Goal: Task Accomplishment & Management: Use online tool/utility

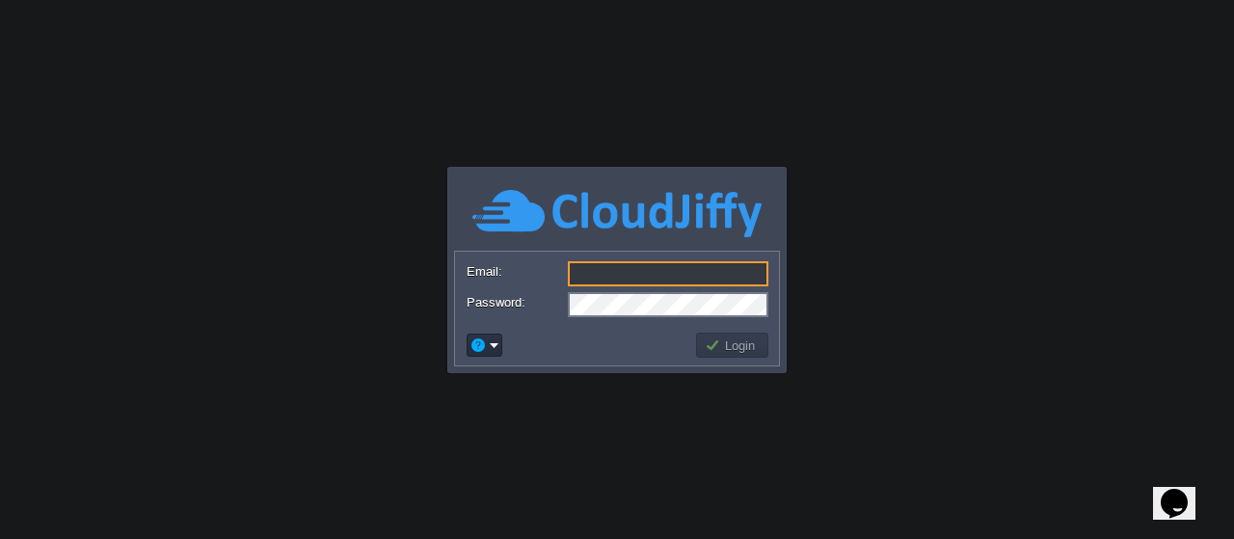
click at [599, 273] on input "Email:" at bounding box center [668, 273] width 201 height 25
type input "[EMAIL_ADDRESS][DOMAIN_NAME]"
drag, startPoint x: 687, startPoint y: 273, endPoint x: 535, endPoint y: 274, distance: 151.4
click at [535, 274] on div "Email: [EMAIL_ADDRESS][DOMAIN_NAME]" at bounding box center [617, 274] width 301 height 27
click at [715, 346] on button "Login" at bounding box center [733, 345] width 56 height 17
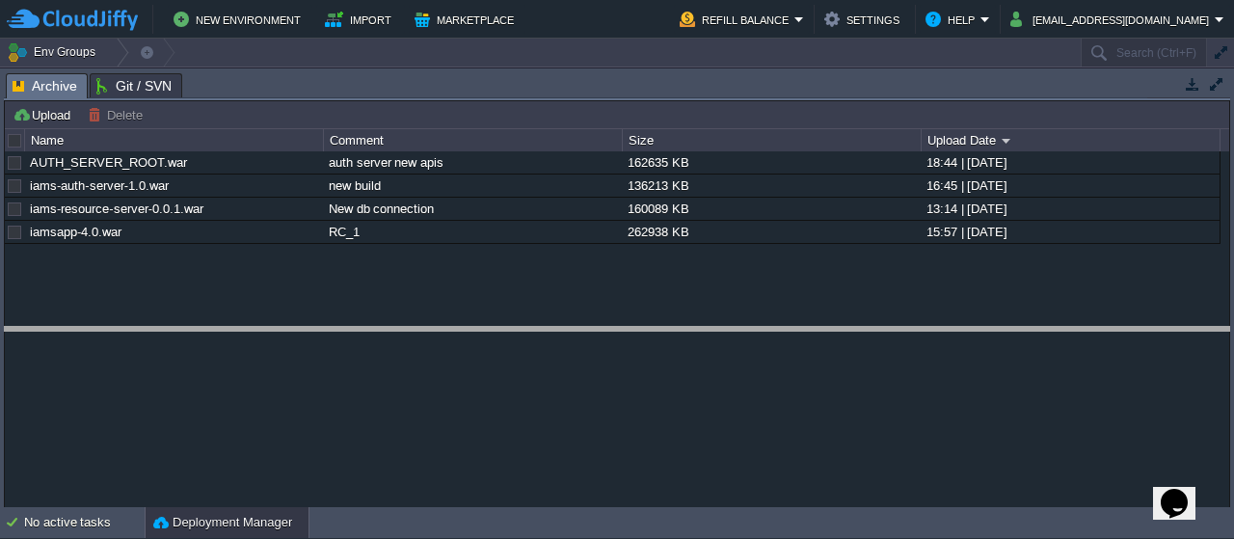
drag, startPoint x: 255, startPoint y: 82, endPoint x: 222, endPoint y: 336, distance: 255.7
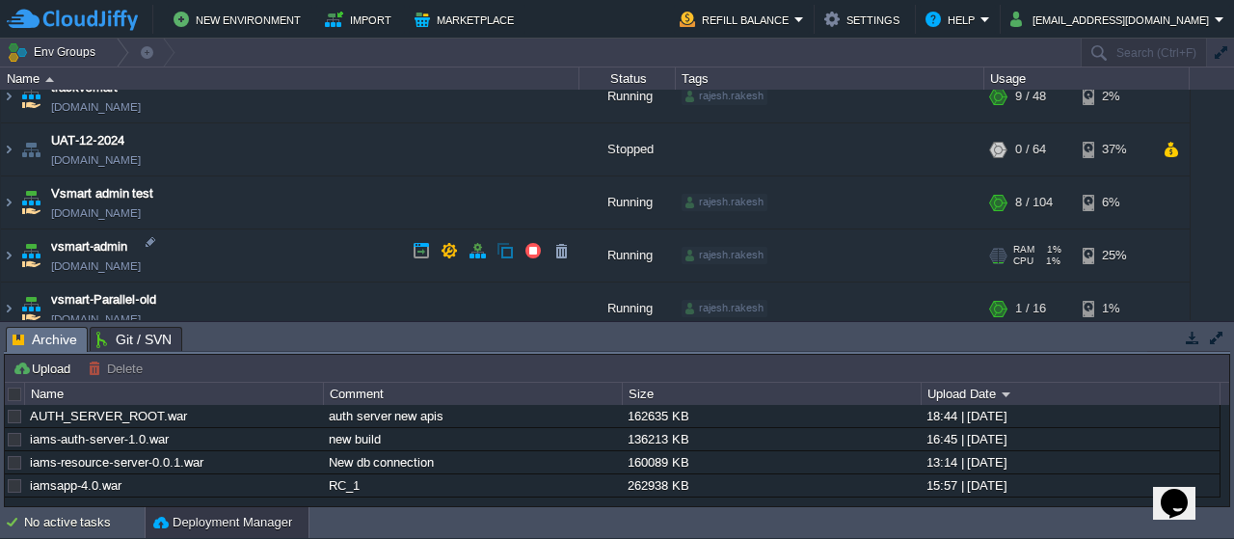
scroll to position [662, 0]
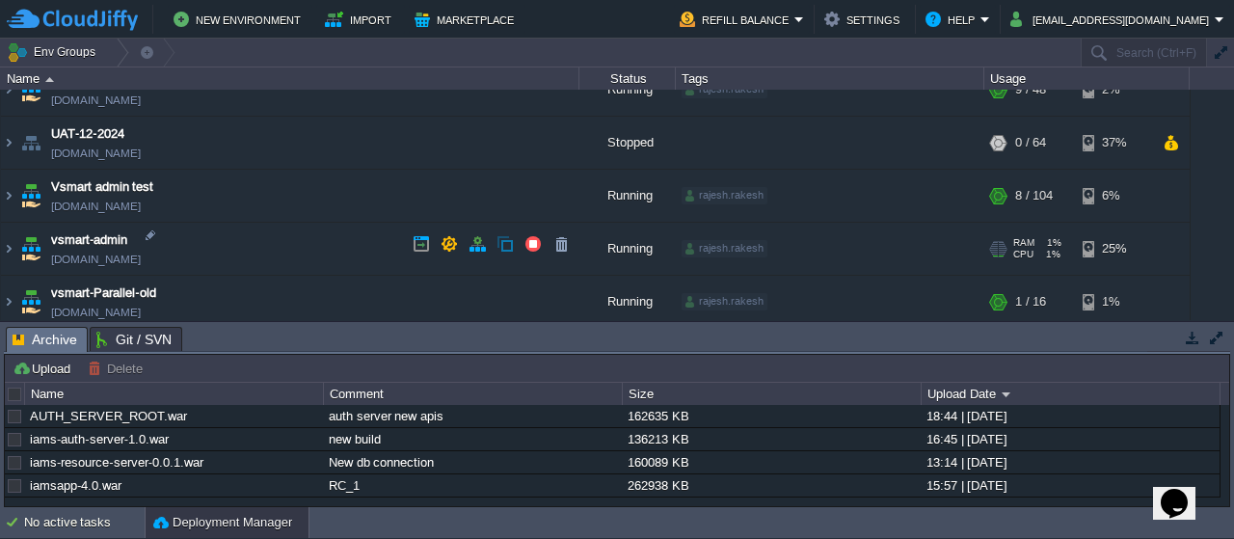
click at [22, 250] on img at bounding box center [30, 249] width 27 height 52
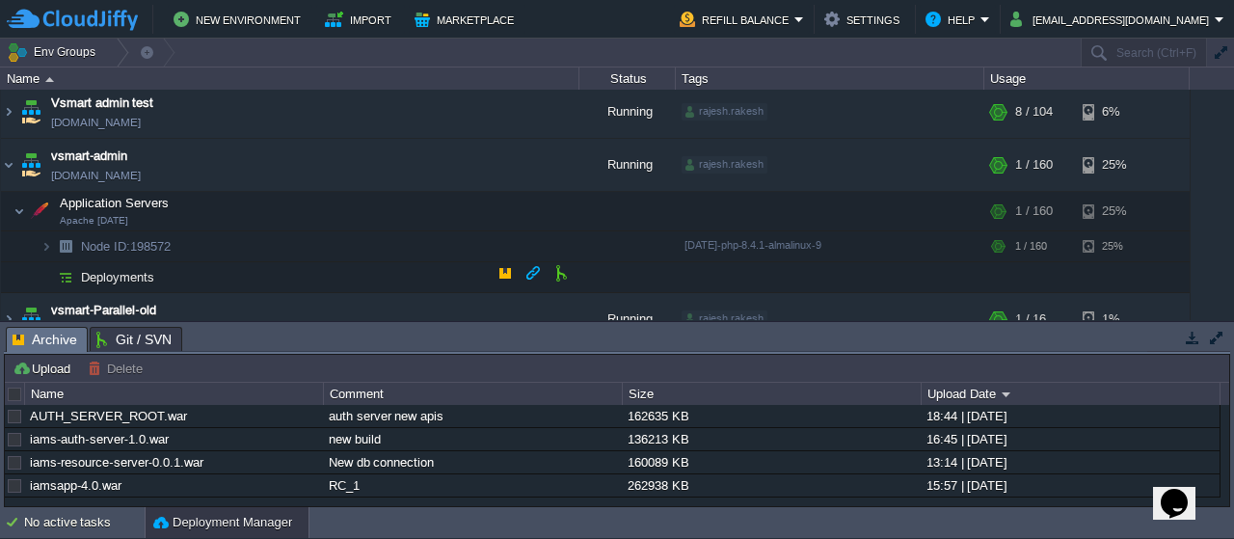
scroll to position [748, 0]
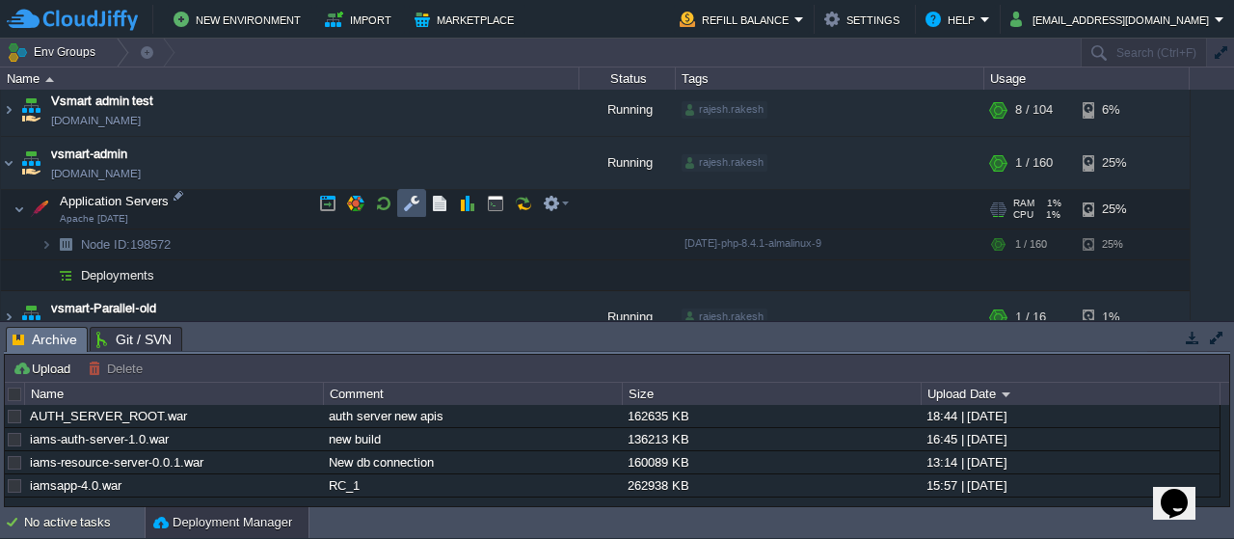
click at [408, 204] on button "button" at bounding box center [411, 203] width 17 height 17
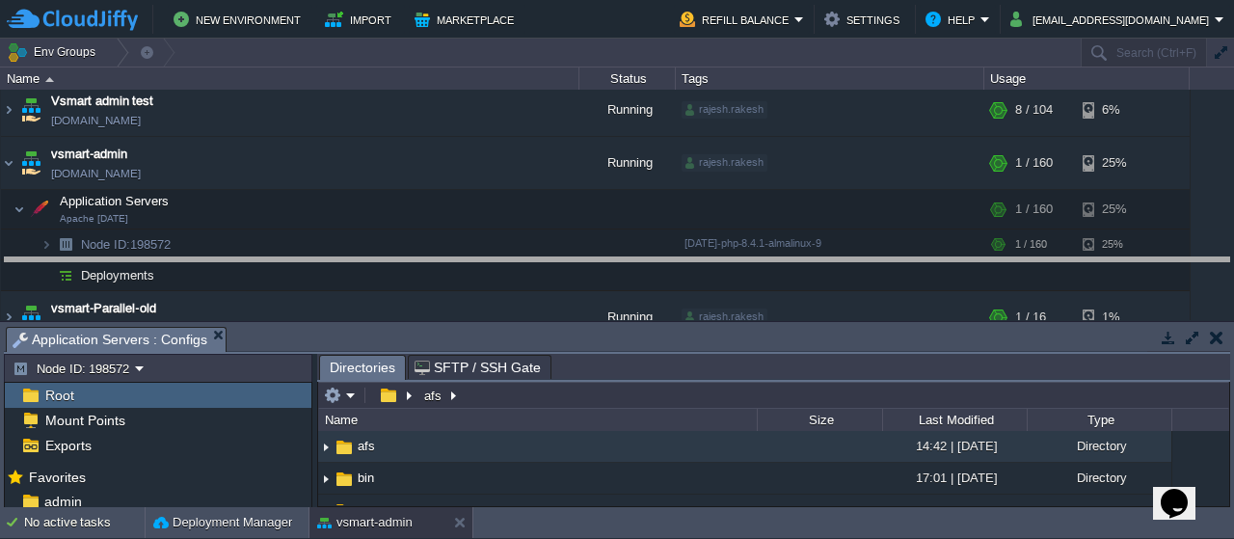
drag, startPoint x: 432, startPoint y: 348, endPoint x: 454, endPoint y: 279, distance: 72.9
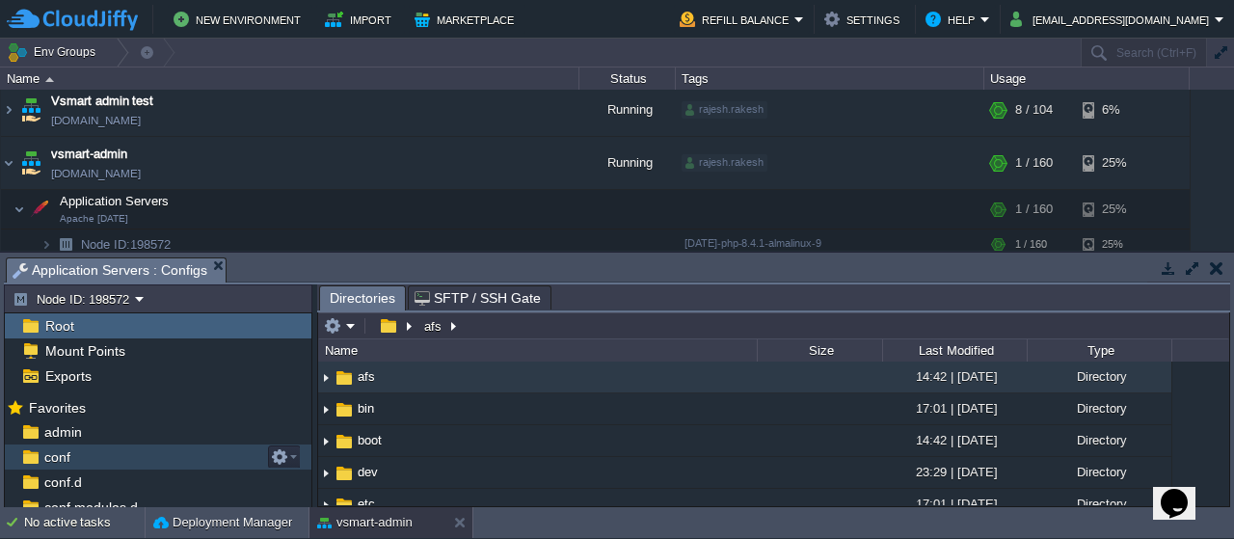
scroll to position [259, 0]
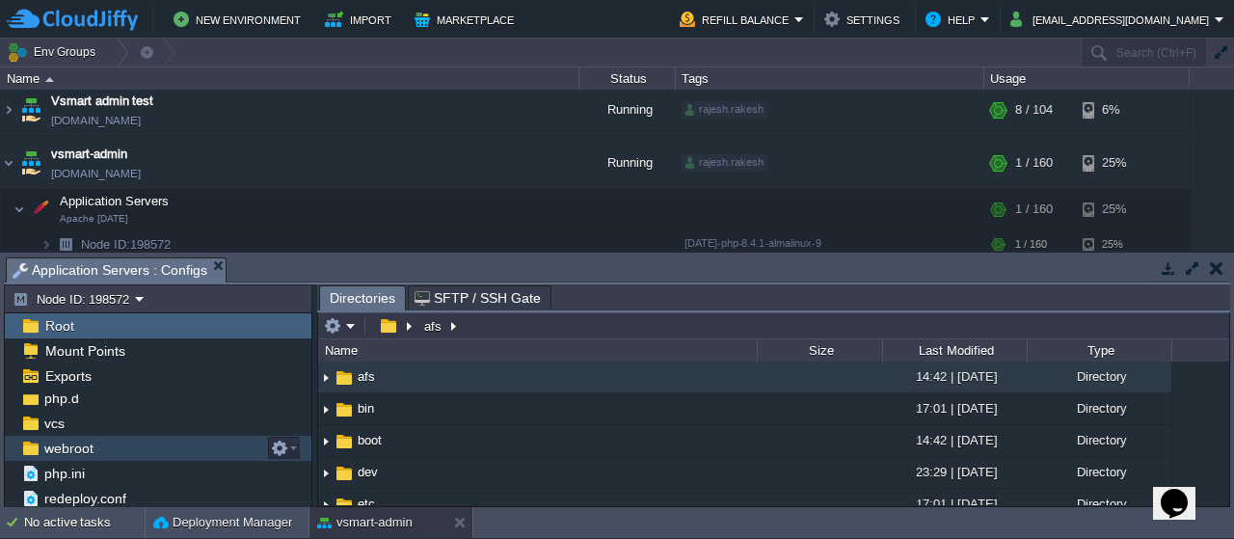
click at [77, 446] on span "webroot" at bounding box center [68, 448] width 56 height 17
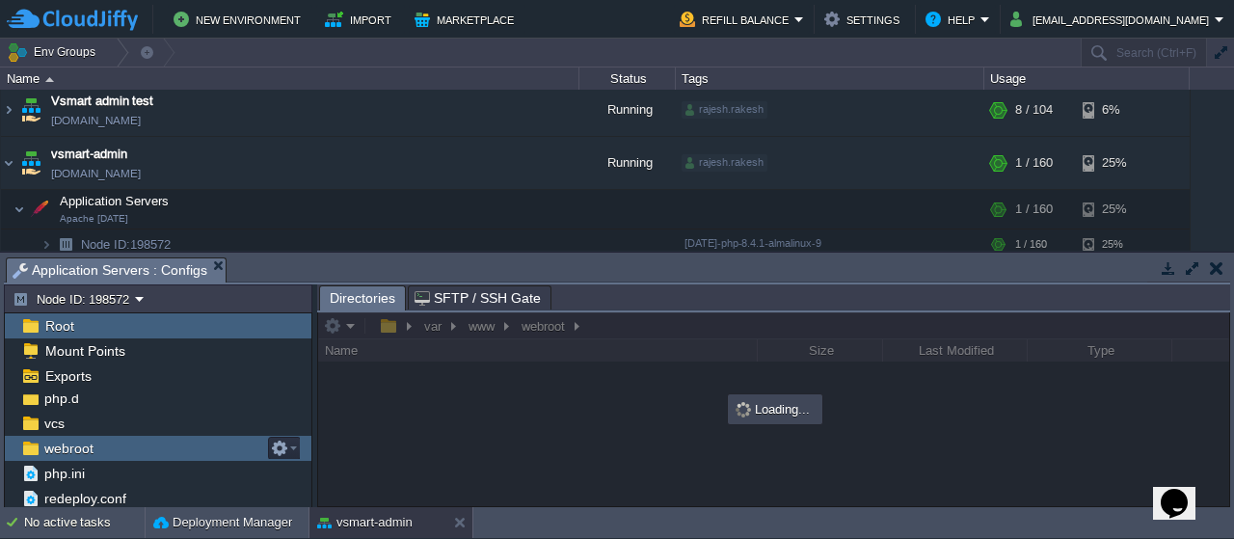
click at [77, 446] on span "webroot" at bounding box center [68, 448] width 56 height 17
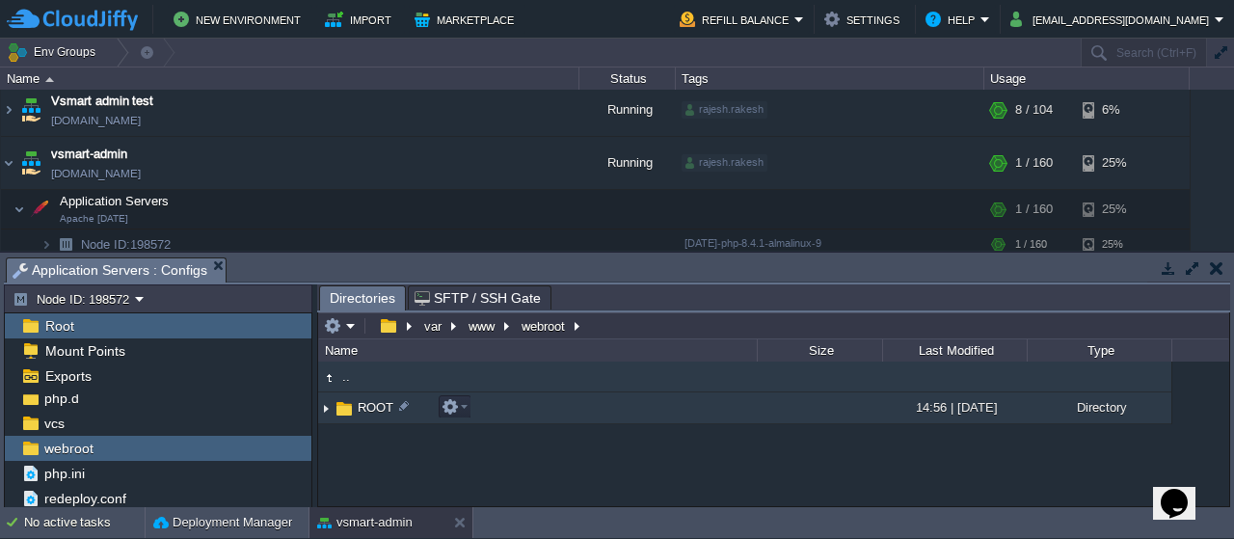
click at [374, 406] on span "ROOT" at bounding box center [375, 407] width 41 height 16
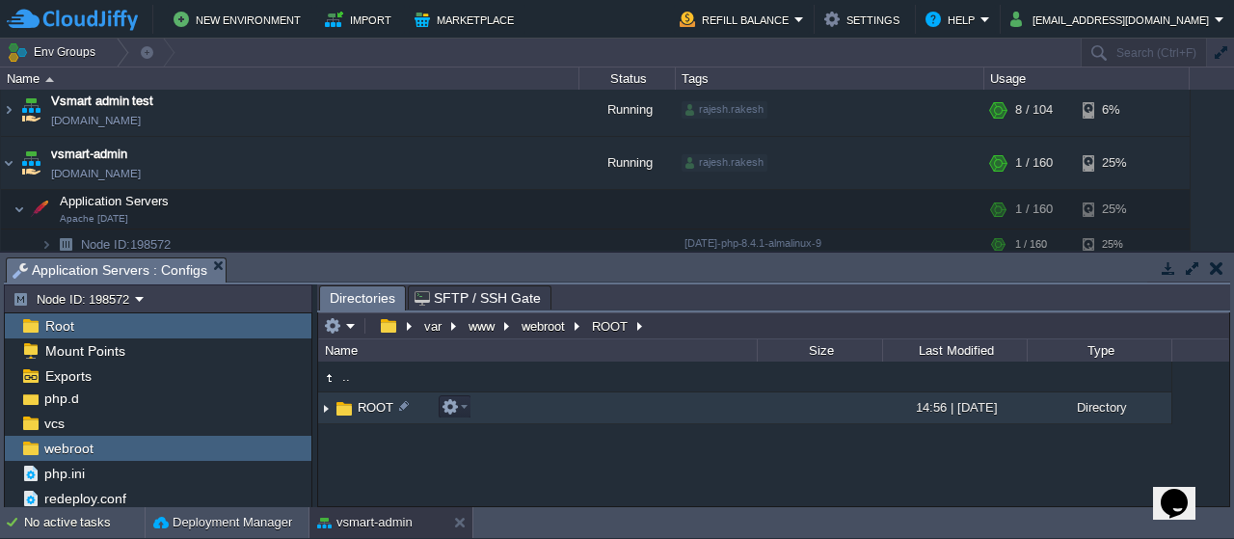
click at [374, 406] on span "ROOT" at bounding box center [375, 407] width 41 height 16
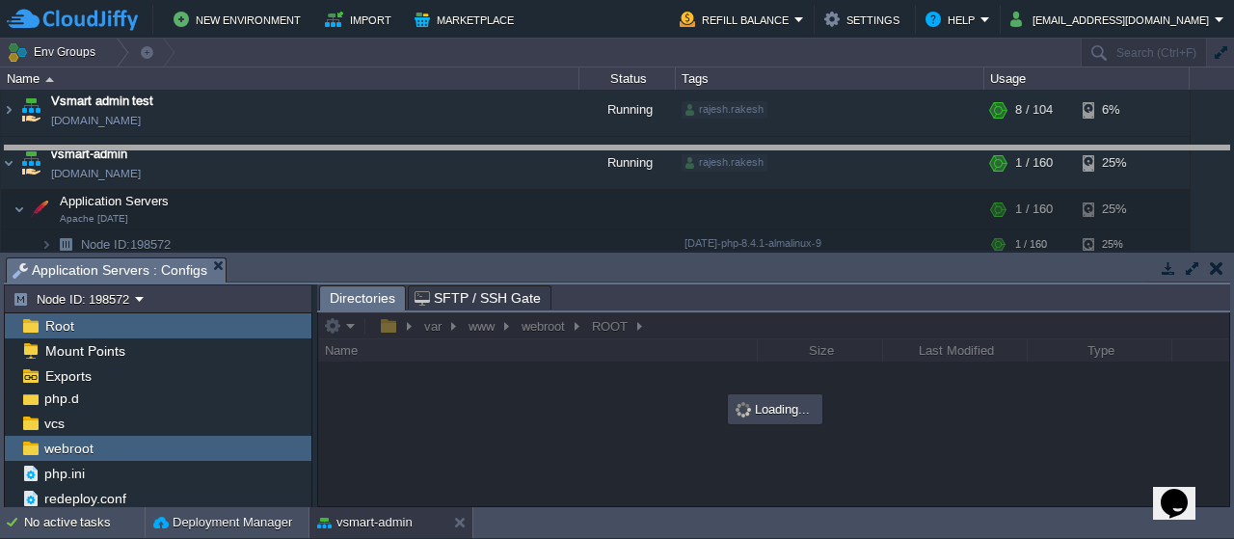
drag, startPoint x: 528, startPoint y: 269, endPoint x: 523, endPoint y: 145, distance: 124.5
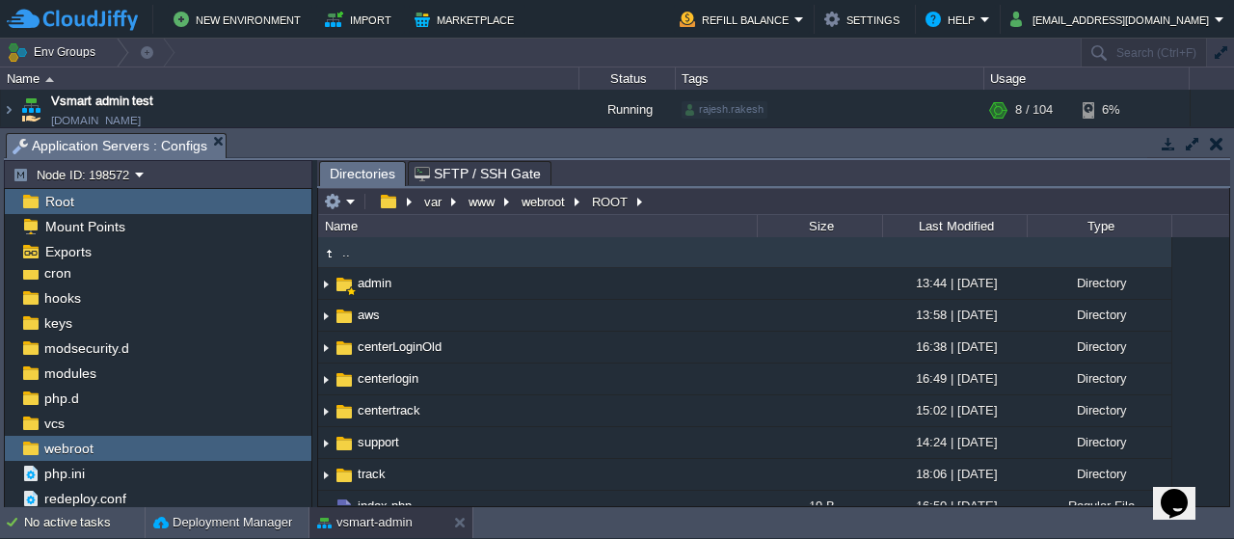
scroll to position [135, 0]
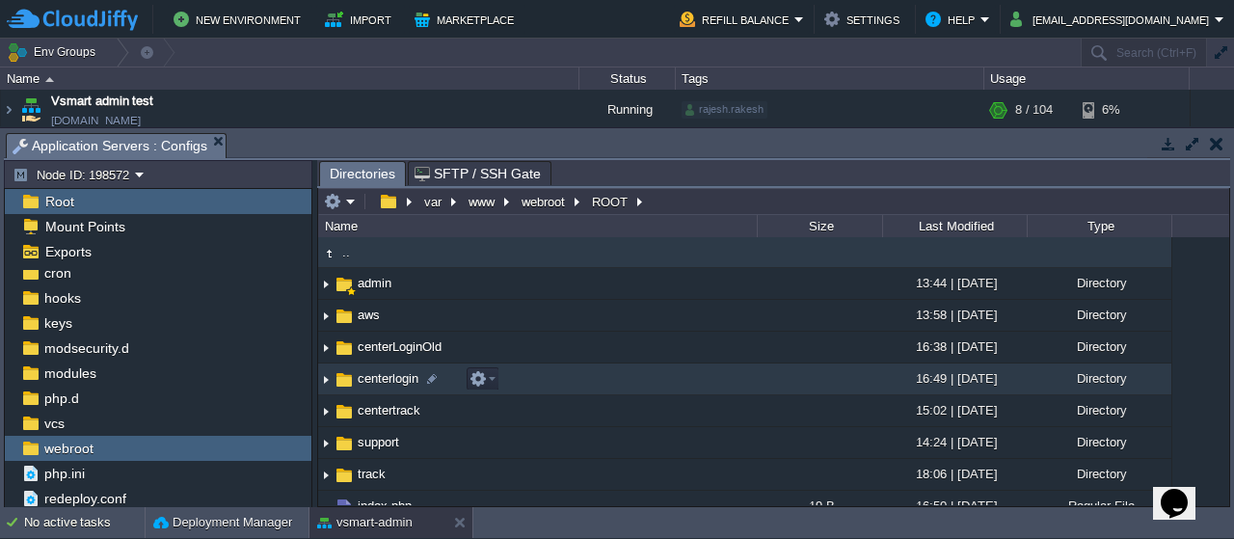
click at [350, 377] on img at bounding box center [344, 379] width 21 height 21
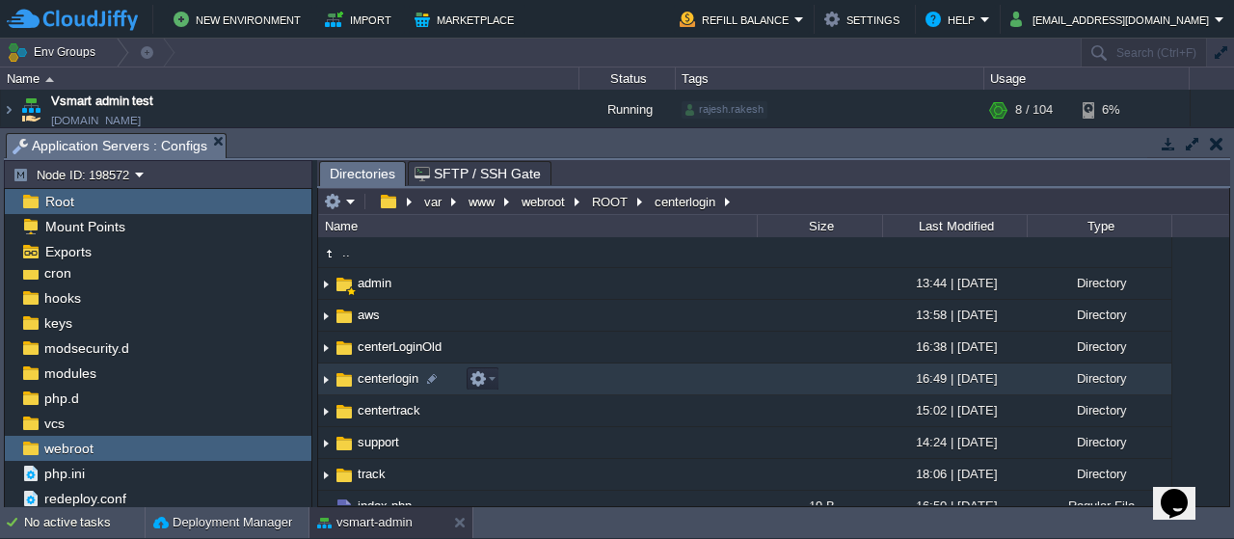
click at [350, 377] on img at bounding box center [344, 379] width 21 height 21
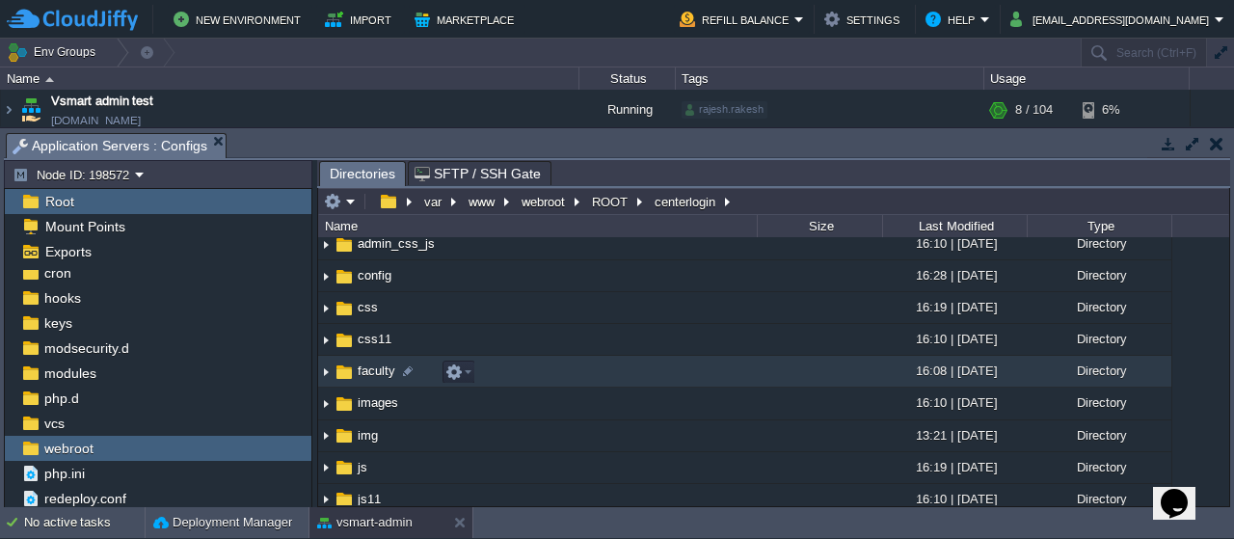
scroll to position [104, 0]
click at [349, 373] on img at bounding box center [344, 371] width 21 height 21
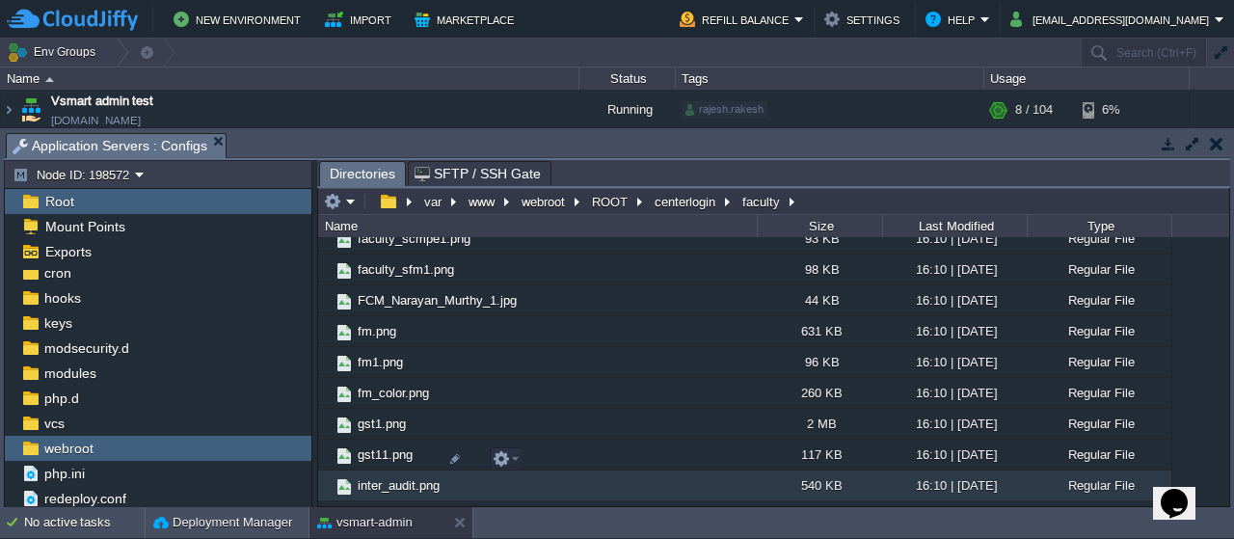
scroll to position [2358, 0]
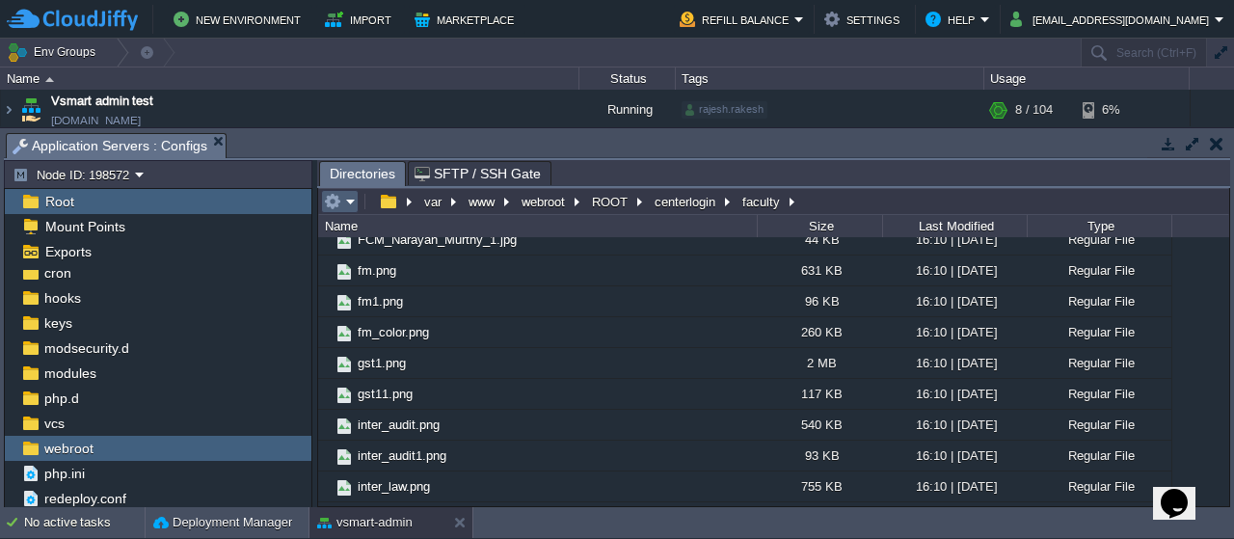
click at [347, 199] on em at bounding box center [340, 201] width 32 height 17
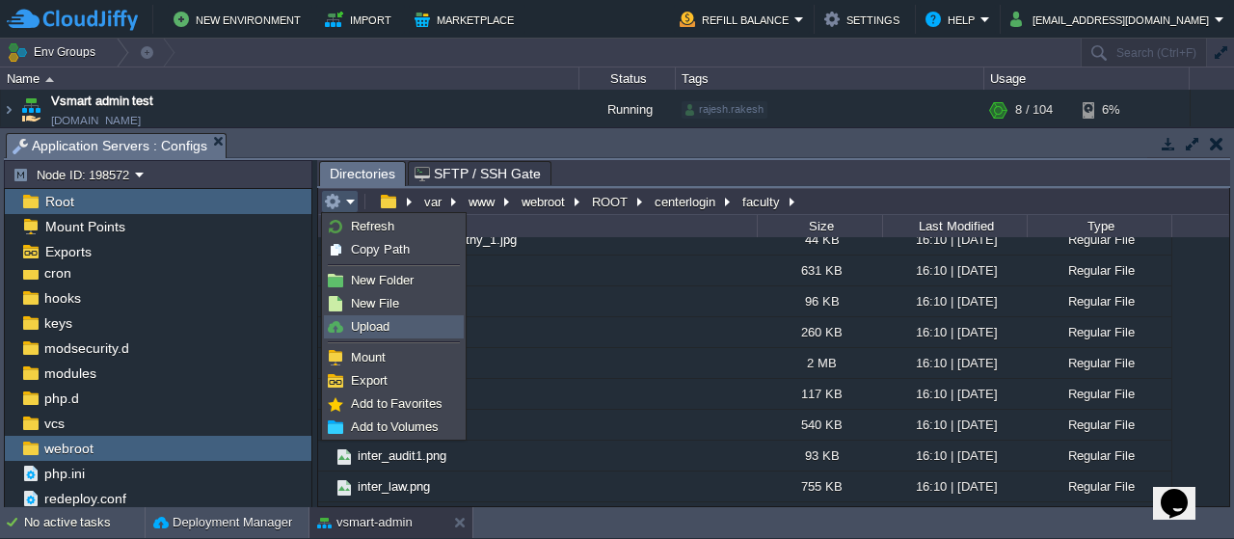
click at [366, 328] on span "Upload" at bounding box center [370, 326] width 39 height 14
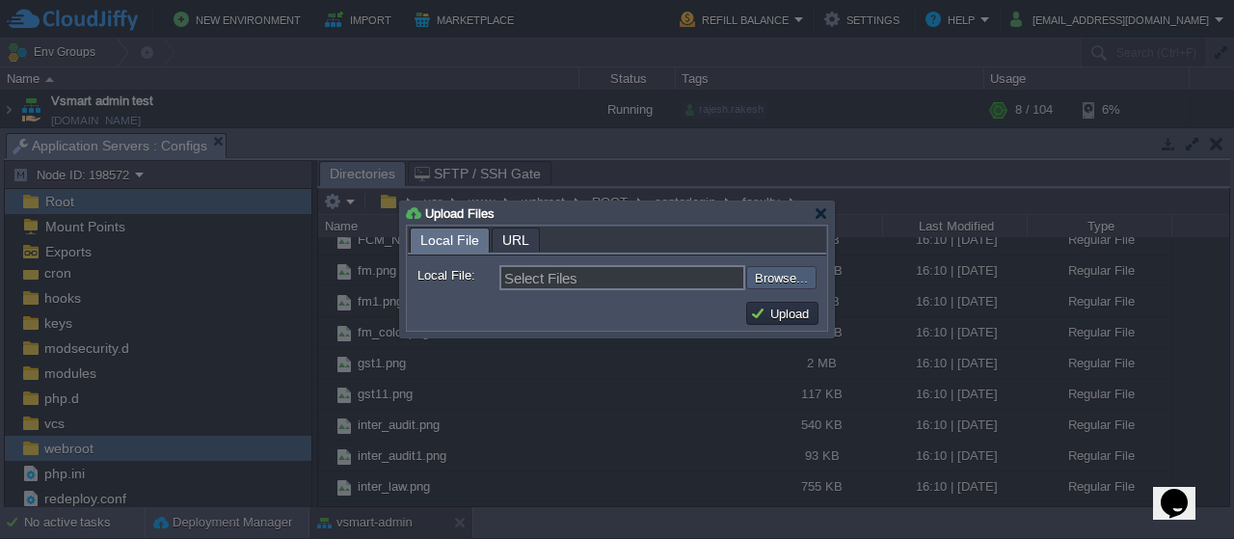
click at [781, 276] on input "file" at bounding box center [695, 277] width 244 height 22
type input "C:\fakepath\catejal_katariya.jpeg"
type input "catejal_katariya.jpeg"
click at [787, 315] on button "Upload" at bounding box center [782, 313] width 65 height 17
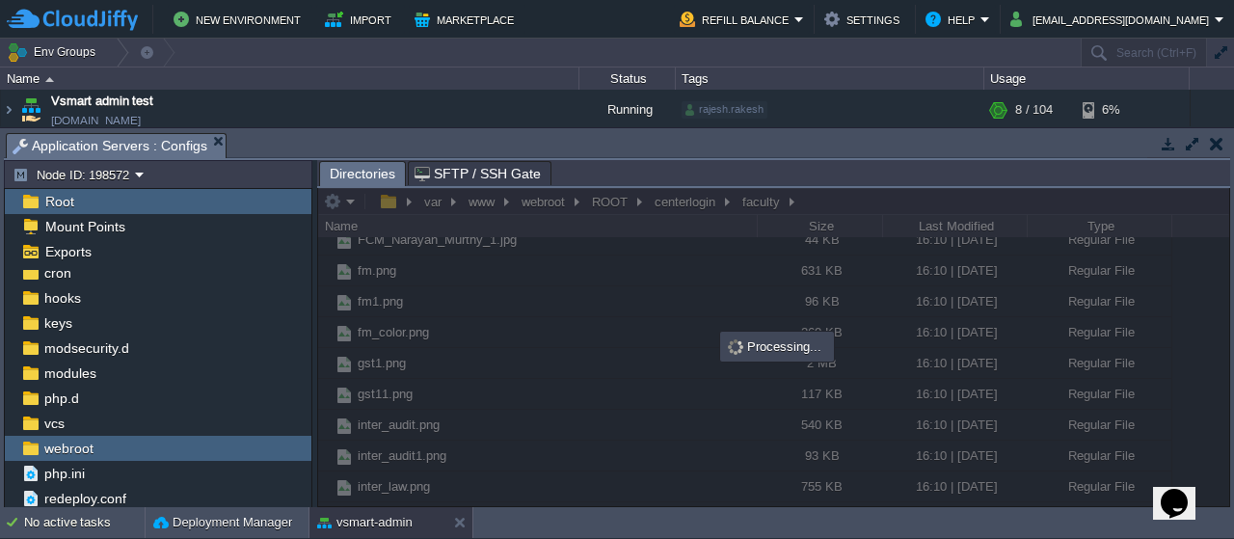
scroll to position [0, 0]
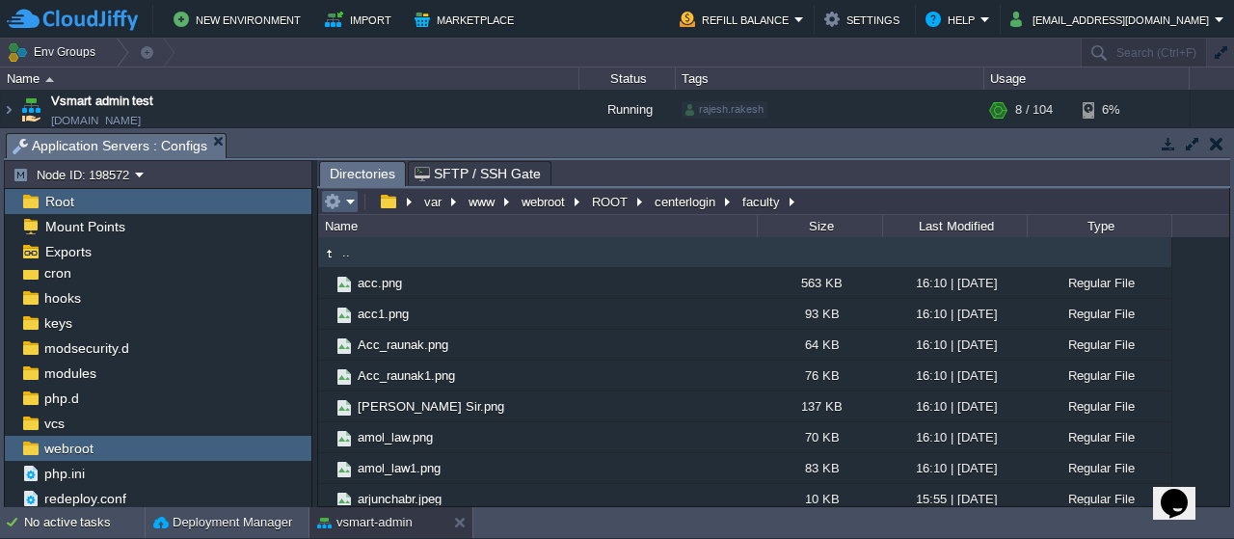
click at [349, 197] on em at bounding box center [340, 201] width 32 height 17
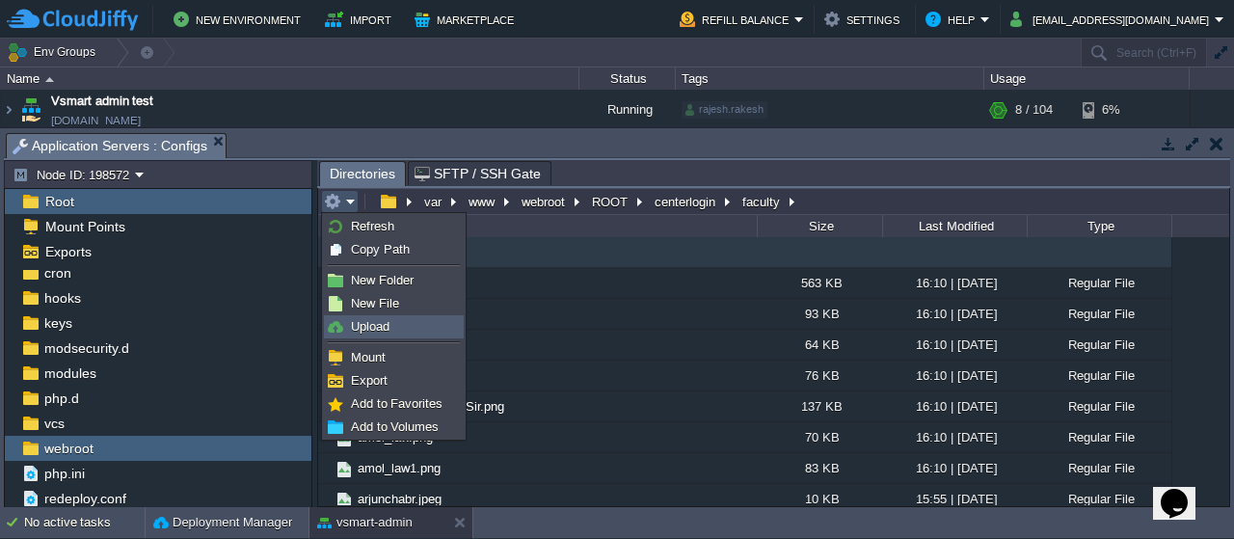
click at [370, 325] on span "Upload" at bounding box center [370, 326] width 39 height 14
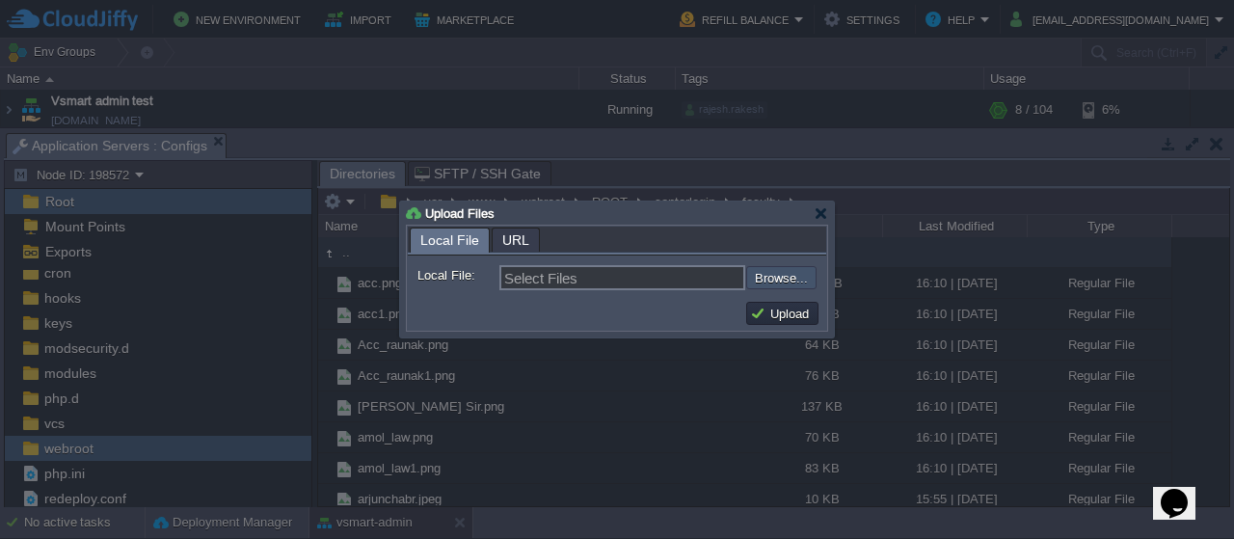
click at [775, 276] on input "file" at bounding box center [695, 277] width 244 height 22
type input "C:\fakepath\catejal_katariya.png"
type input "catejal_katariya.png"
click at [784, 315] on button "Upload" at bounding box center [782, 313] width 65 height 17
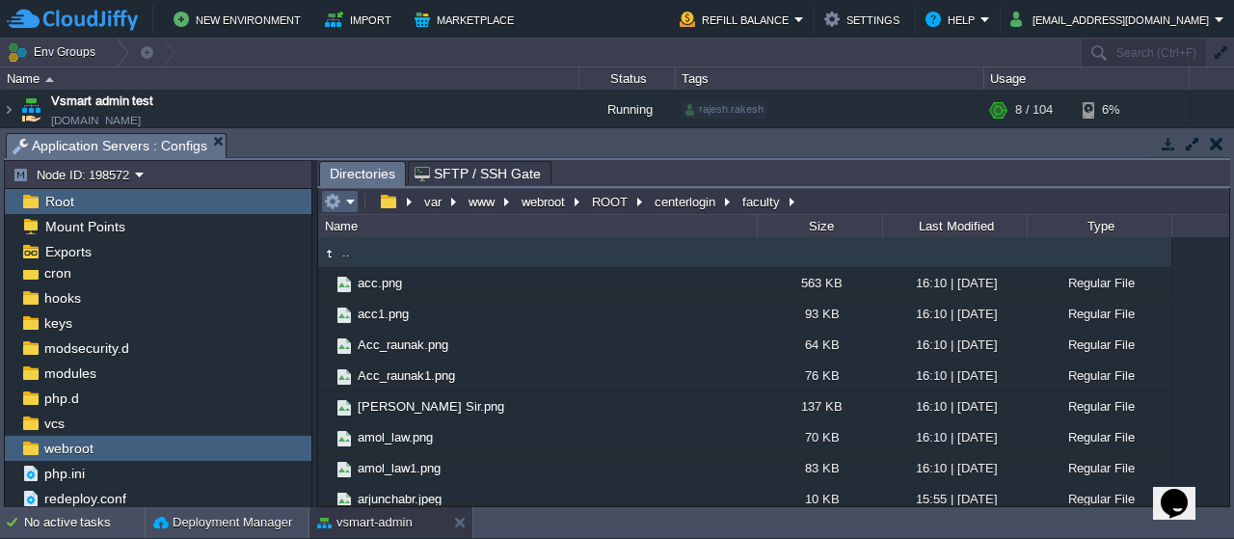
click at [351, 200] on em at bounding box center [340, 201] width 32 height 17
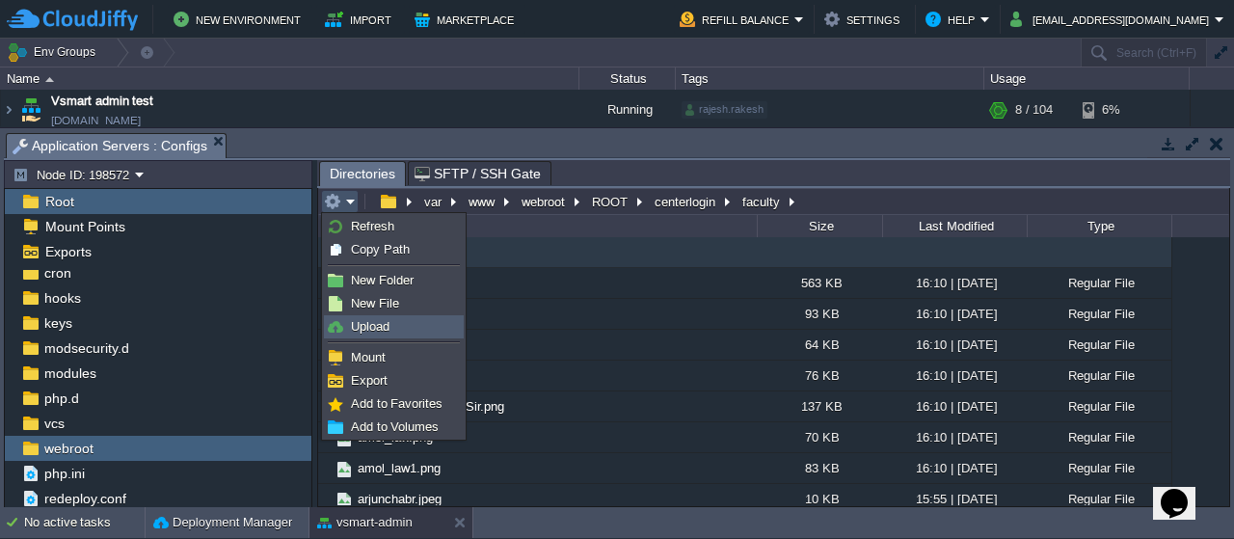
click at [367, 327] on span "Upload" at bounding box center [370, 326] width 39 height 14
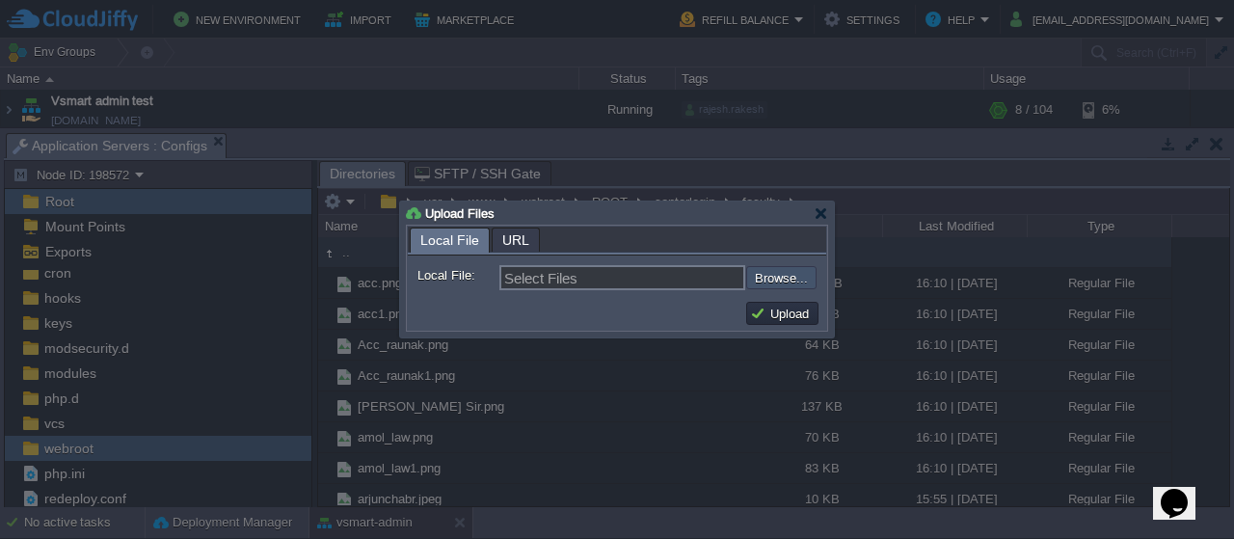
click at [773, 285] on input "file" at bounding box center [695, 277] width 244 height 22
type input "C:\fakepath\CA_Harshal_Jaju.png"
type input "CA_Harshal_Jaju.png"
click at [779, 315] on button "Upload" at bounding box center [782, 313] width 65 height 17
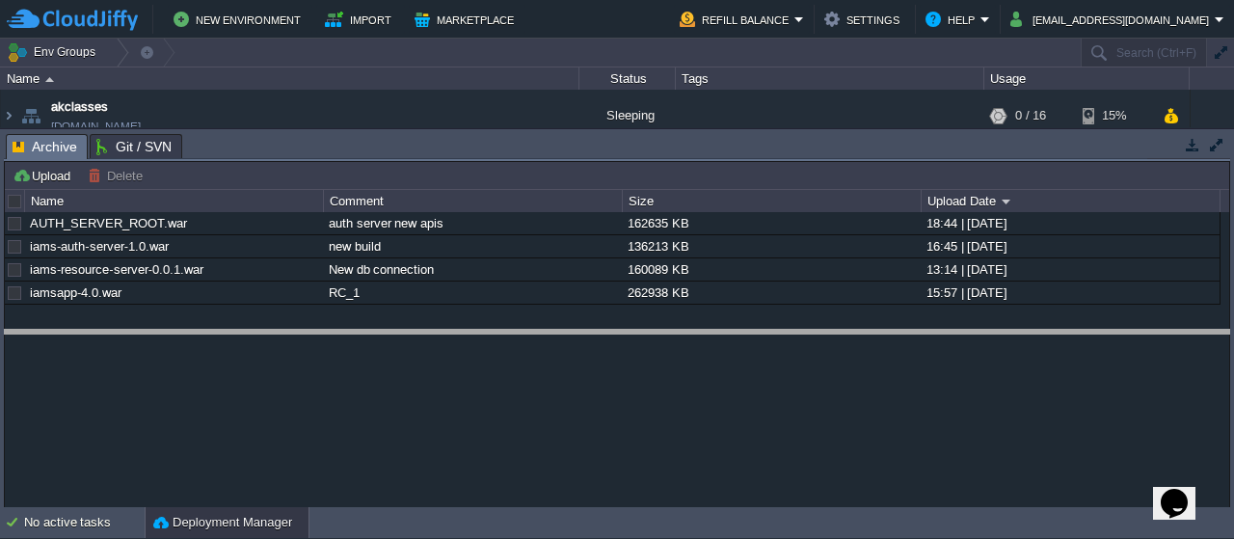
drag, startPoint x: 480, startPoint y: 138, endPoint x: 444, endPoint y: 366, distance: 231.4
click at [444, 366] on body "New Environment Import Marketplace Bonus ₹0.00 Upgrade Account Refill Balance S…" at bounding box center [617, 269] width 1234 height 539
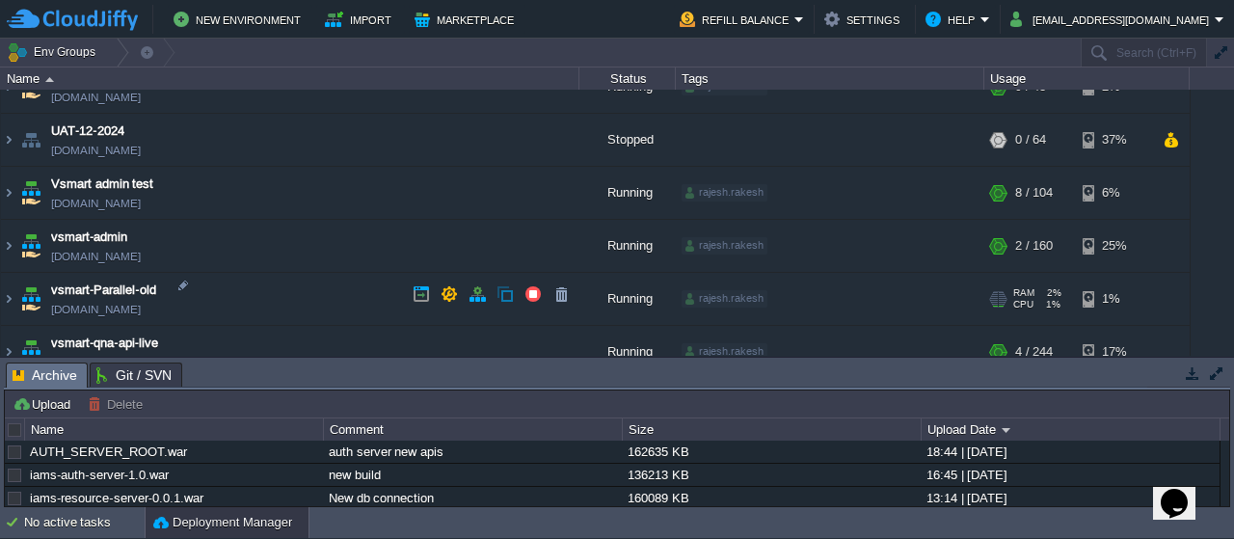
scroll to position [667, 0]
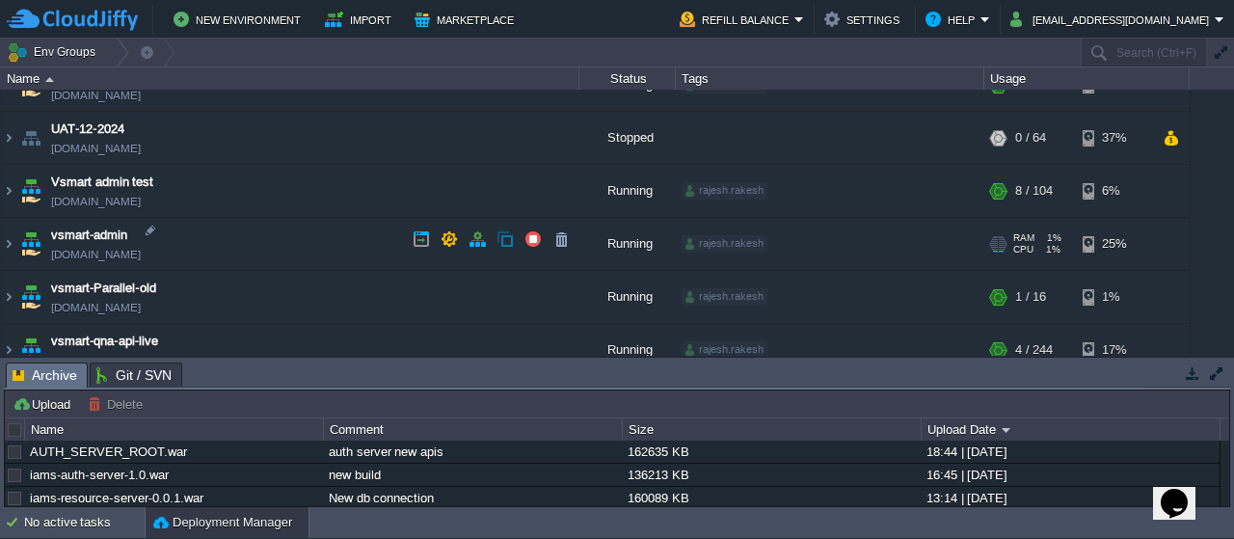
click at [28, 244] on img at bounding box center [30, 244] width 27 height 52
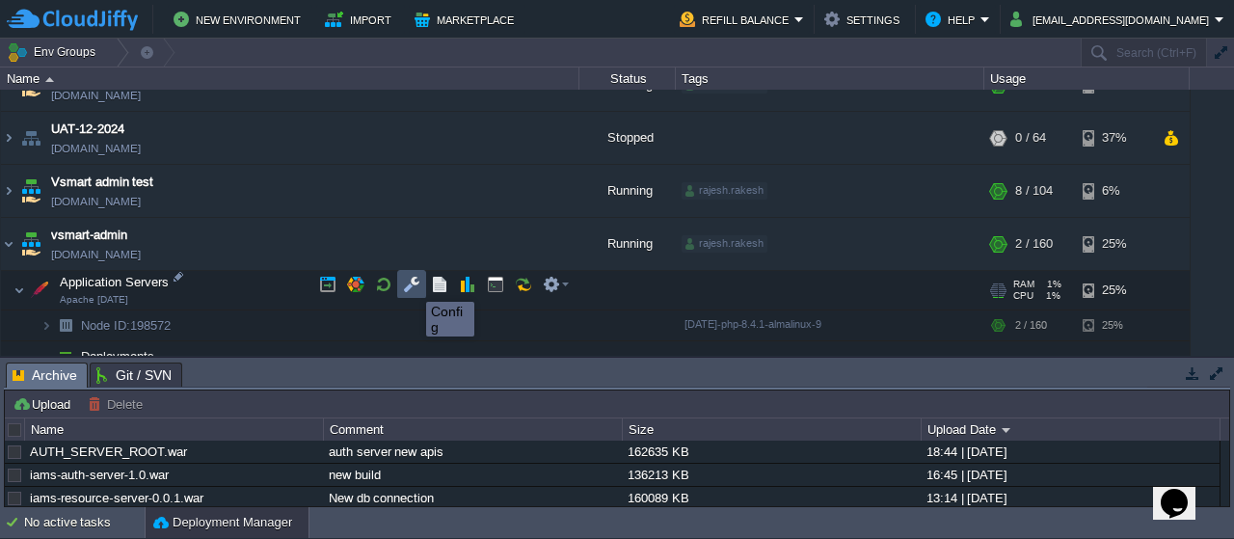
click at [412, 284] on button "button" at bounding box center [411, 284] width 17 height 17
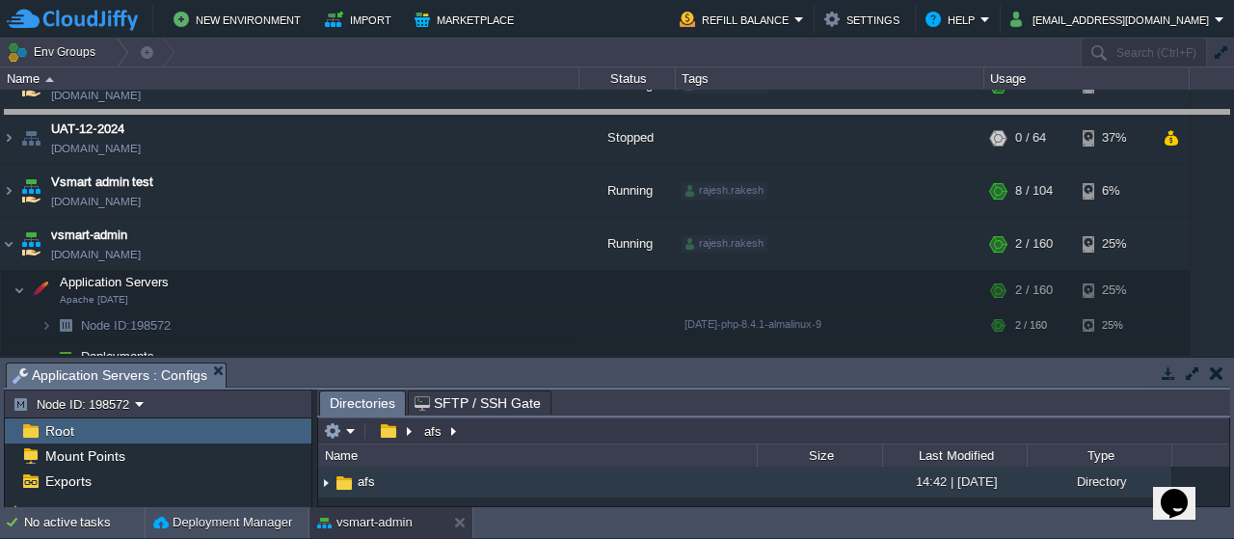
drag, startPoint x: 576, startPoint y: 366, endPoint x: 571, endPoint y: 114, distance: 252.7
click at [571, 114] on body "New Environment Import Marketplace Bonus ₹0.00 Upgrade Account Refill Balance S…" at bounding box center [617, 269] width 1234 height 539
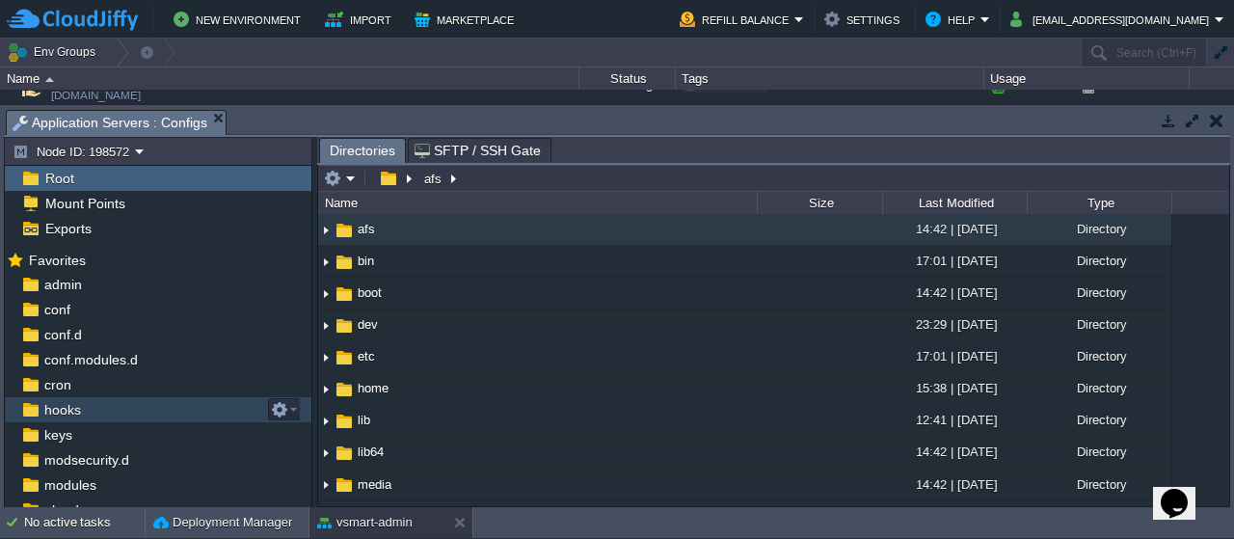
scroll to position [112, 0]
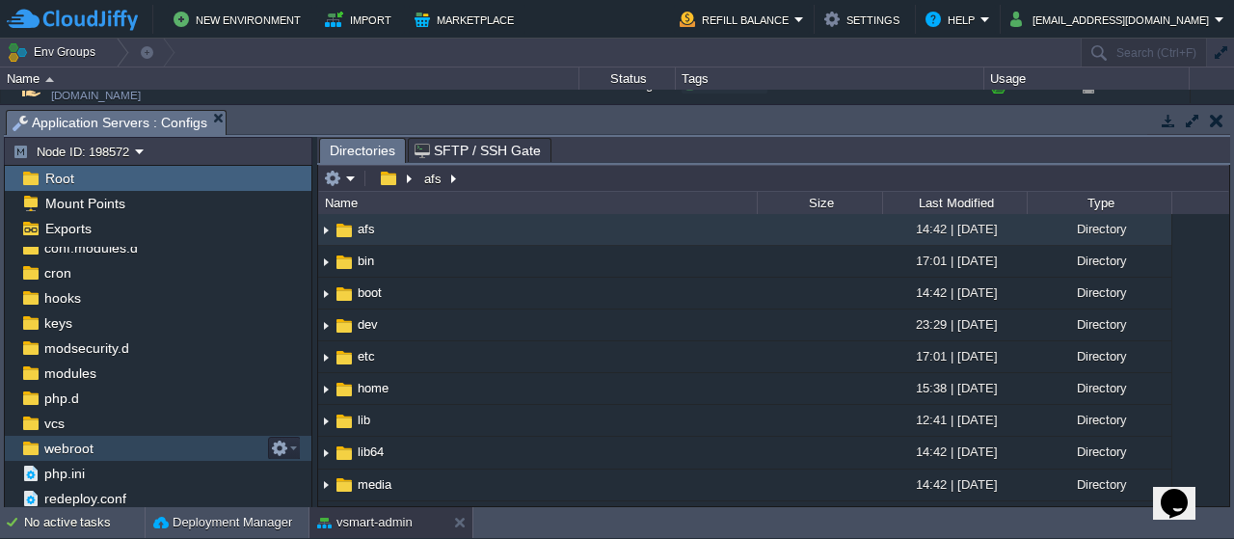
click at [77, 450] on span "webroot" at bounding box center [68, 448] width 56 height 17
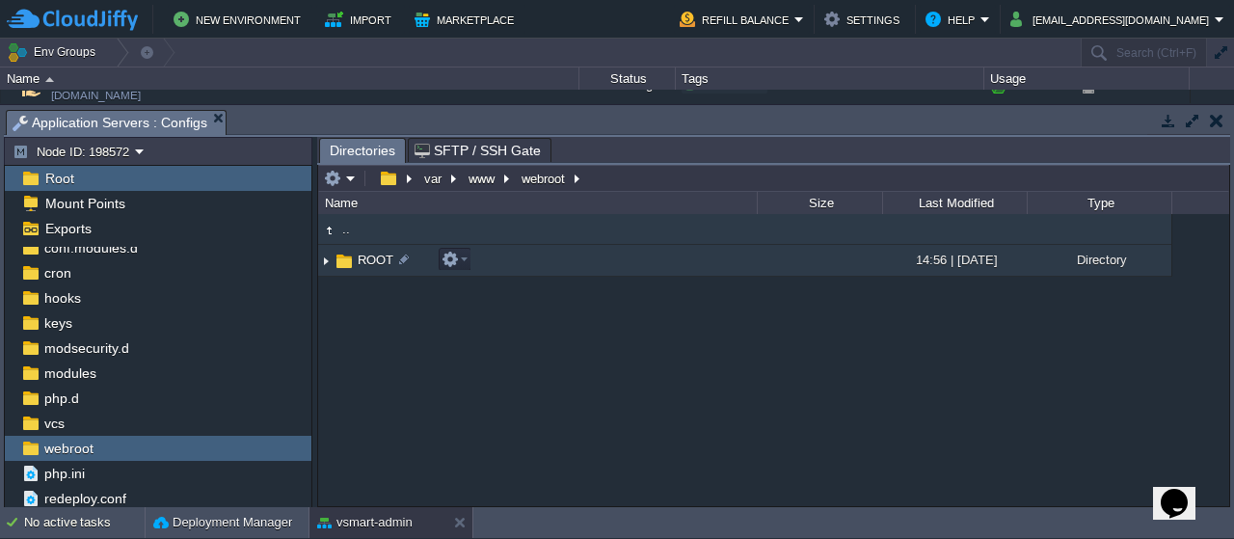
click at [341, 261] on img at bounding box center [344, 261] width 21 height 21
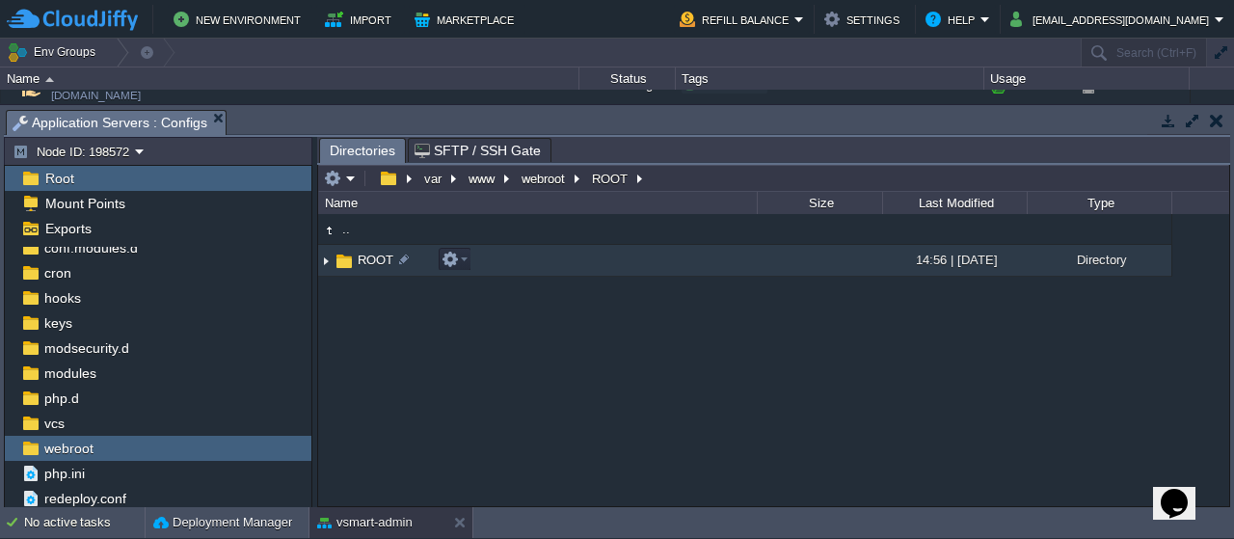
click at [341, 261] on img at bounding box center [344, 261] width 21 height 21
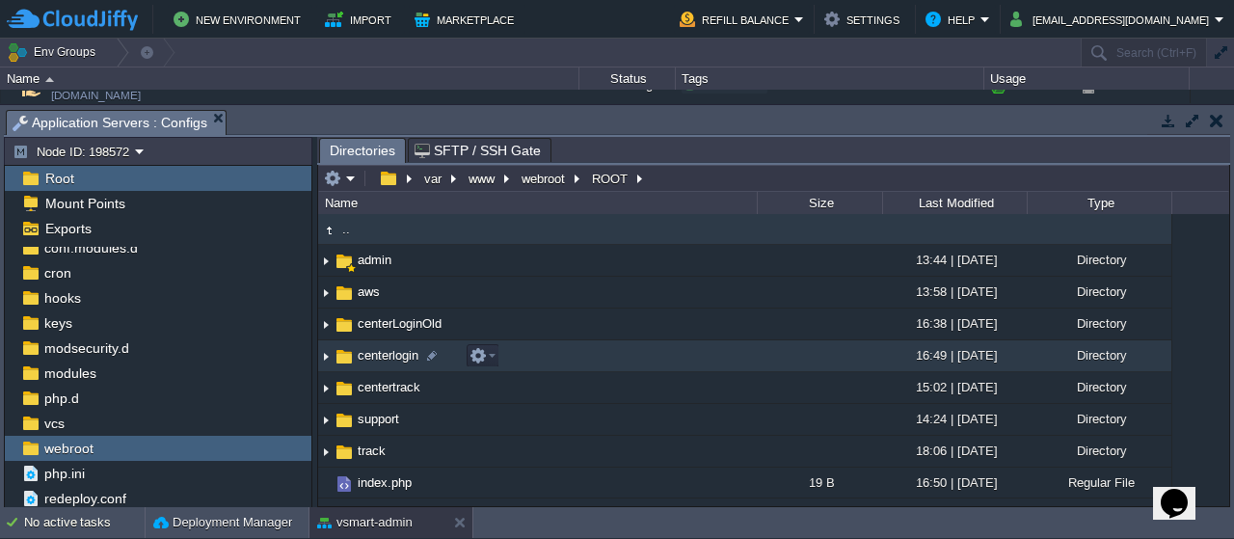
click at [397, 352] on span "centerlogin" at bounding box center [388, 355] width 67 height 16
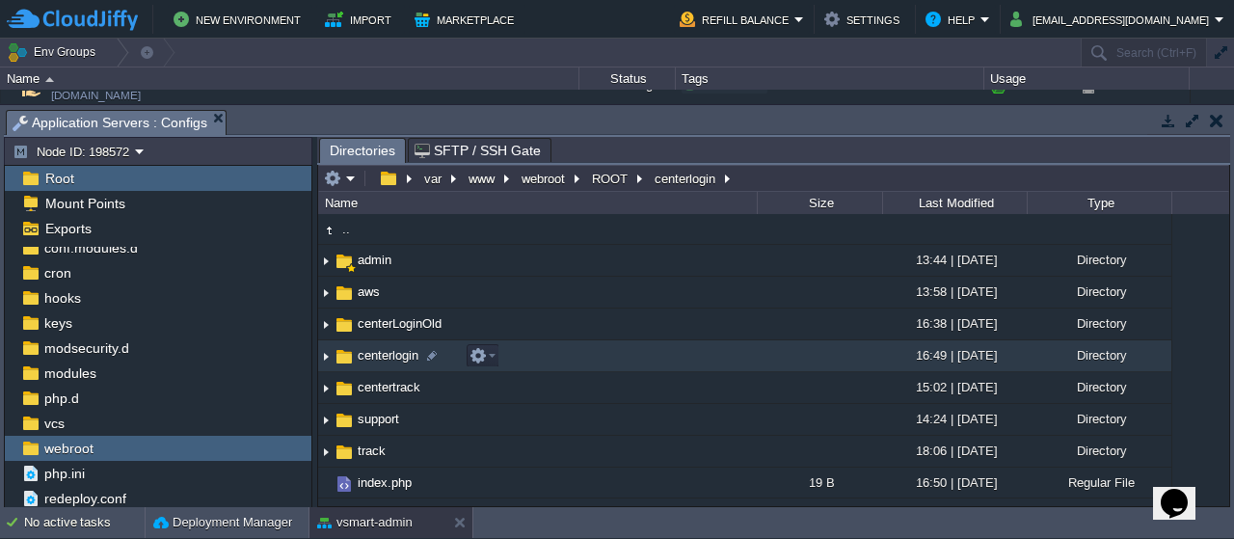
click at [397, 352] on span "centerlogin" at bounding box center [388, 355] width 67 height 16
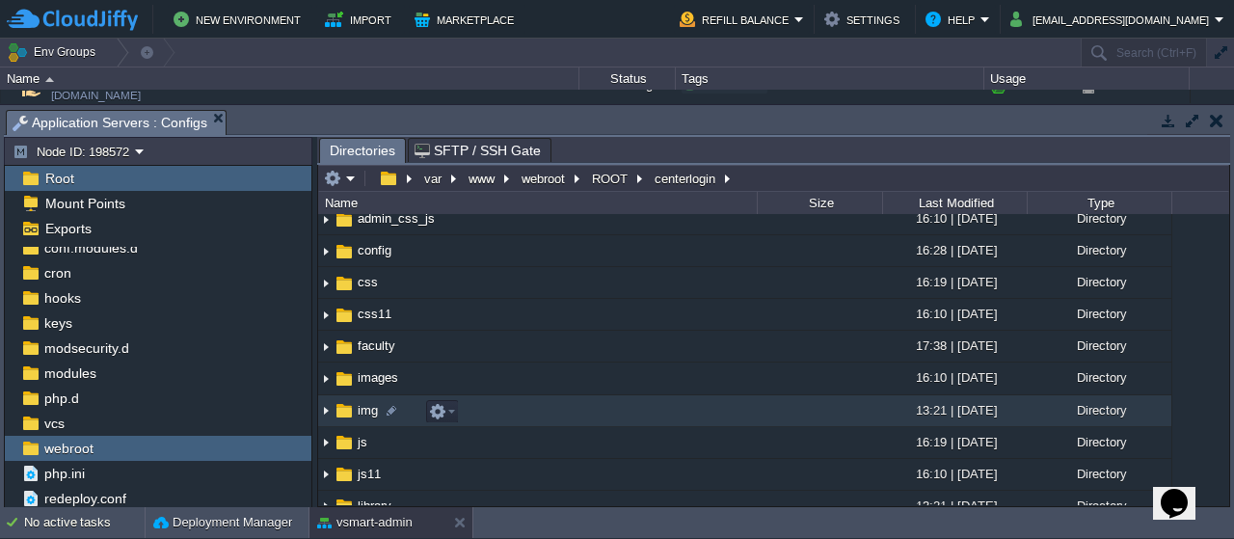
scroll to position [108, 0]
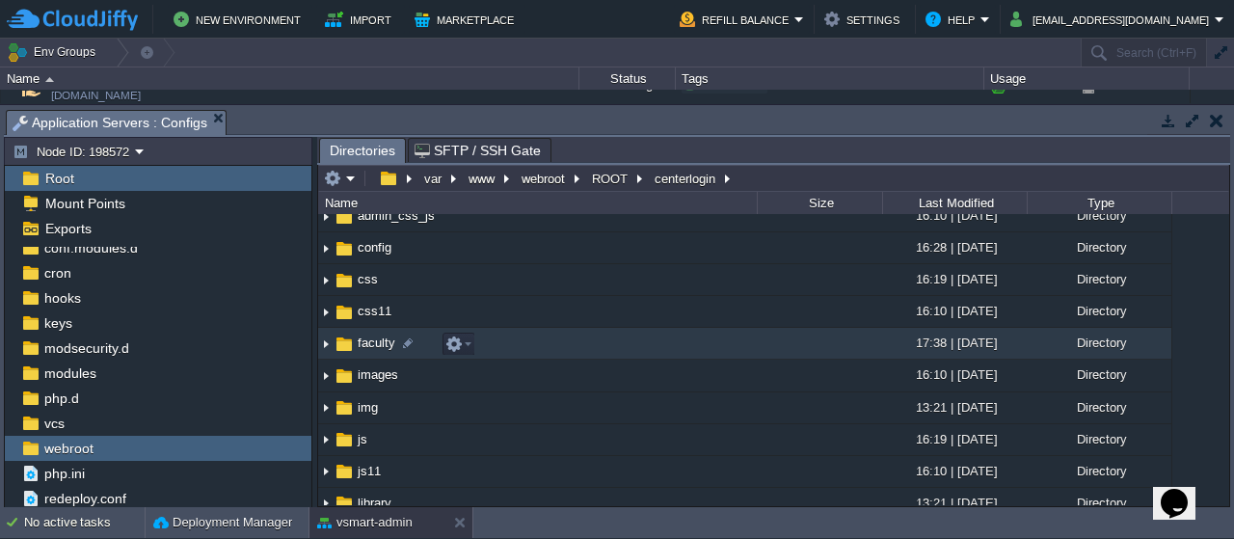
click at [378, 351] on span "faculty" at bounding box center [376, 343] width 43 height 16
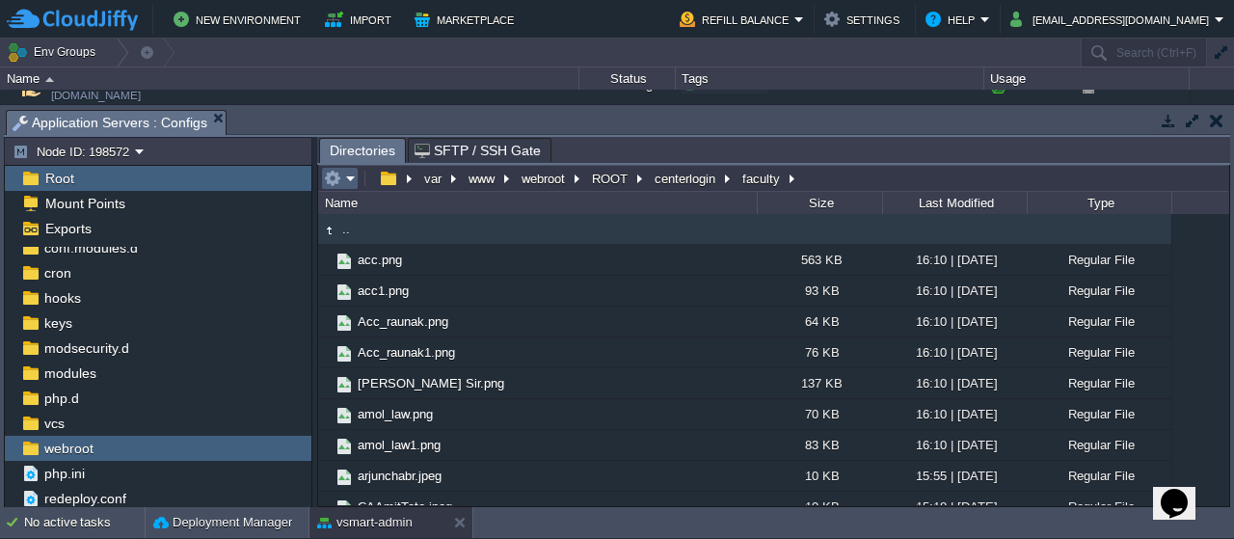
click at [349, 179] on em at bounding box center [340, 178] width 32 height 17
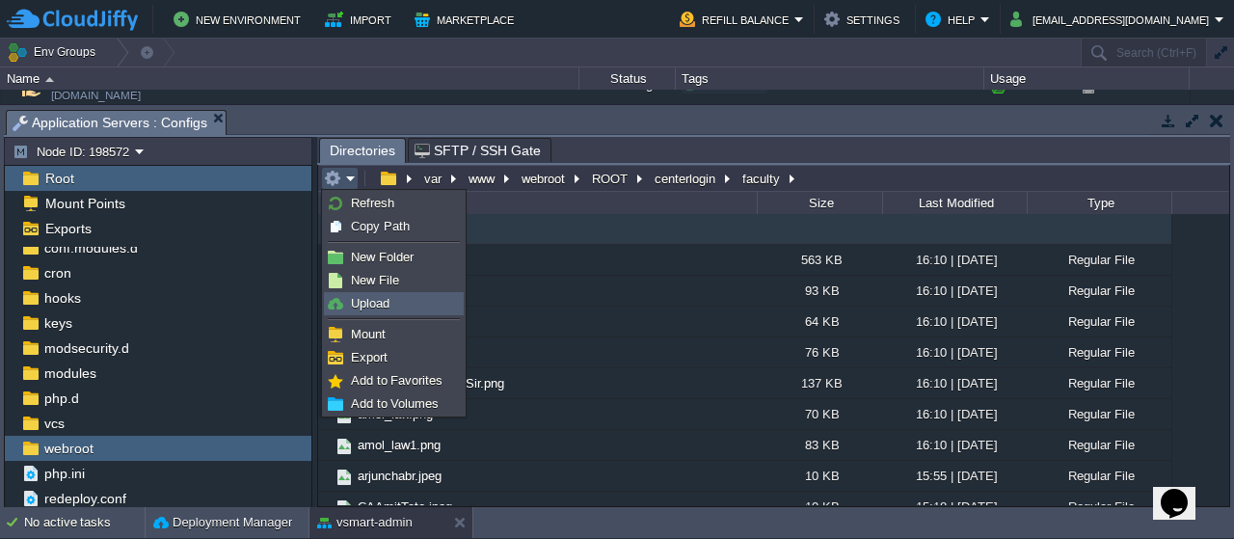
click at [390, 307] on link "Upload" at bounding box center [394, 303] width 138 height 21
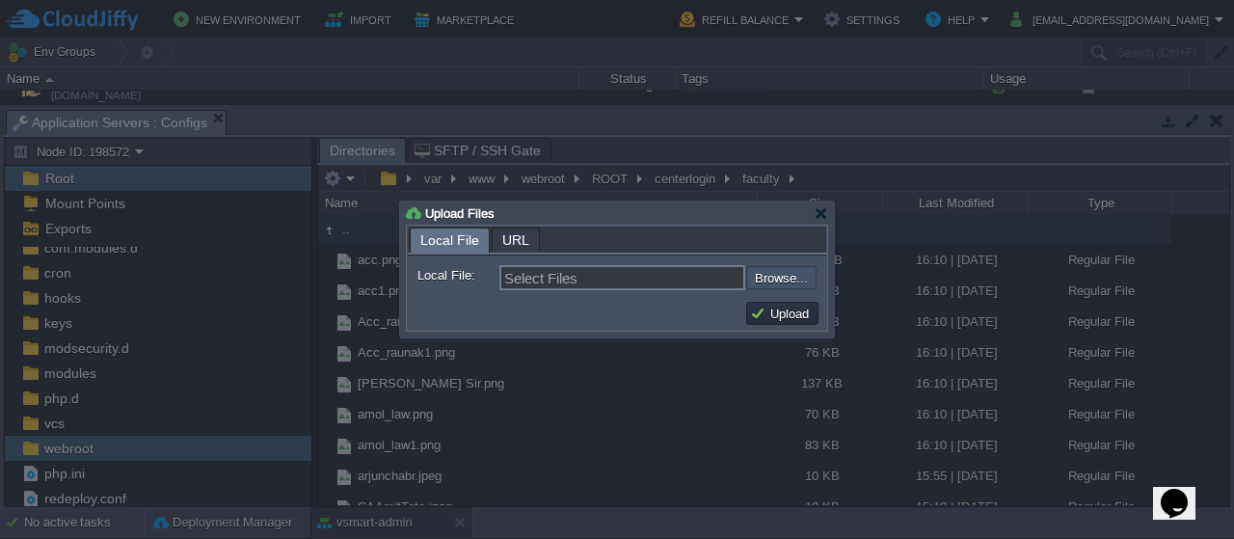
click at [762, 277] on input "file" at bounding box center [695, 277] width 244 height 22
type input "C:\fakepath\catejal_katariya.png"
type input "catejal_katariya.png"
click at [788, 316] on button "Upload" at bounding box center [782, 313] width 65 height 17
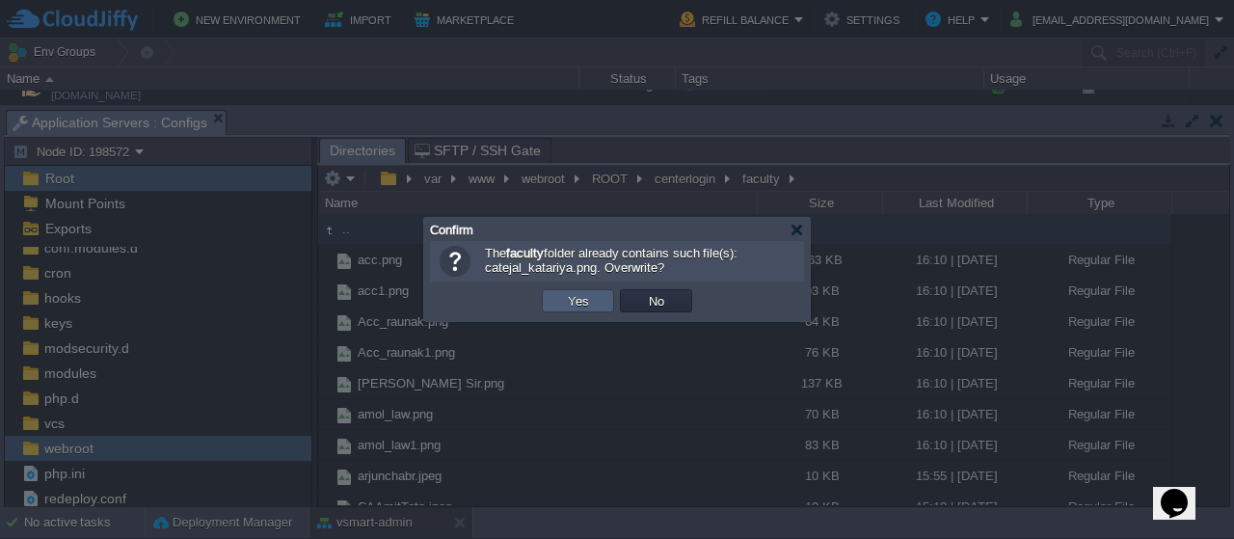
click at [594, 298] on td "Yes" at bounding box center [578, 300] width 72 height 23
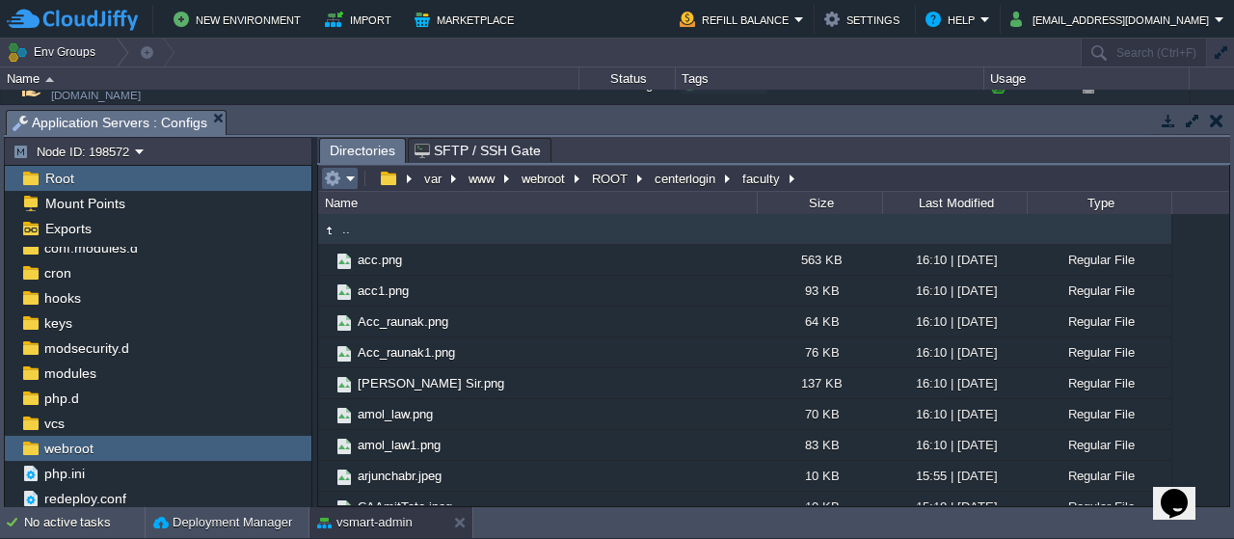
click at [348, 179] on em at bounding box center [340, 178] width 32 height 17
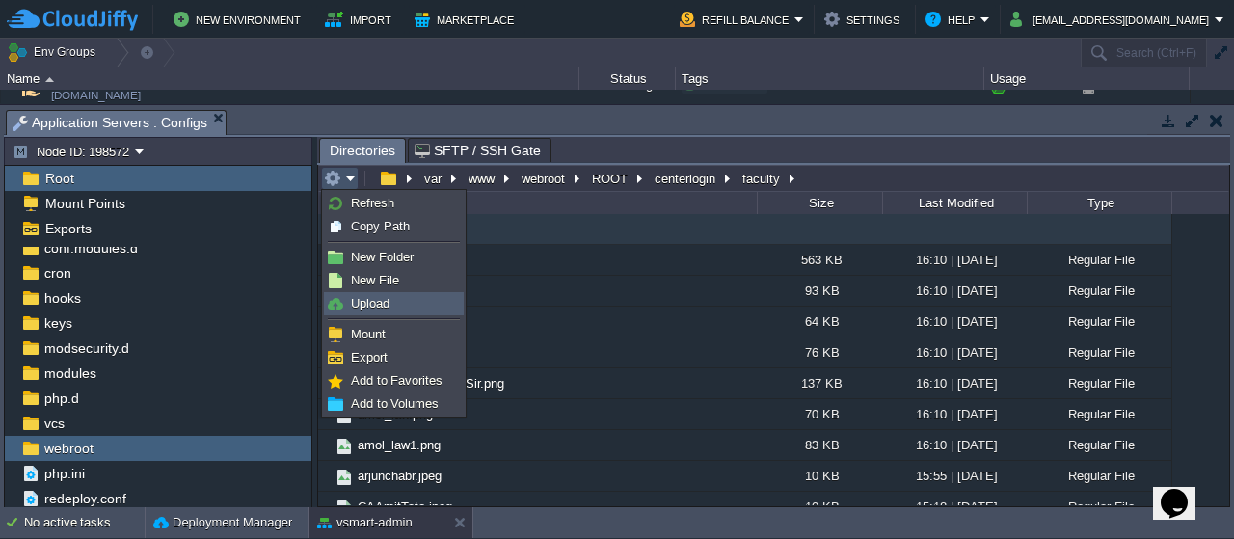
click at [374, 304] on span "Upload" at bounding box center [370, 303] width 39 height 14
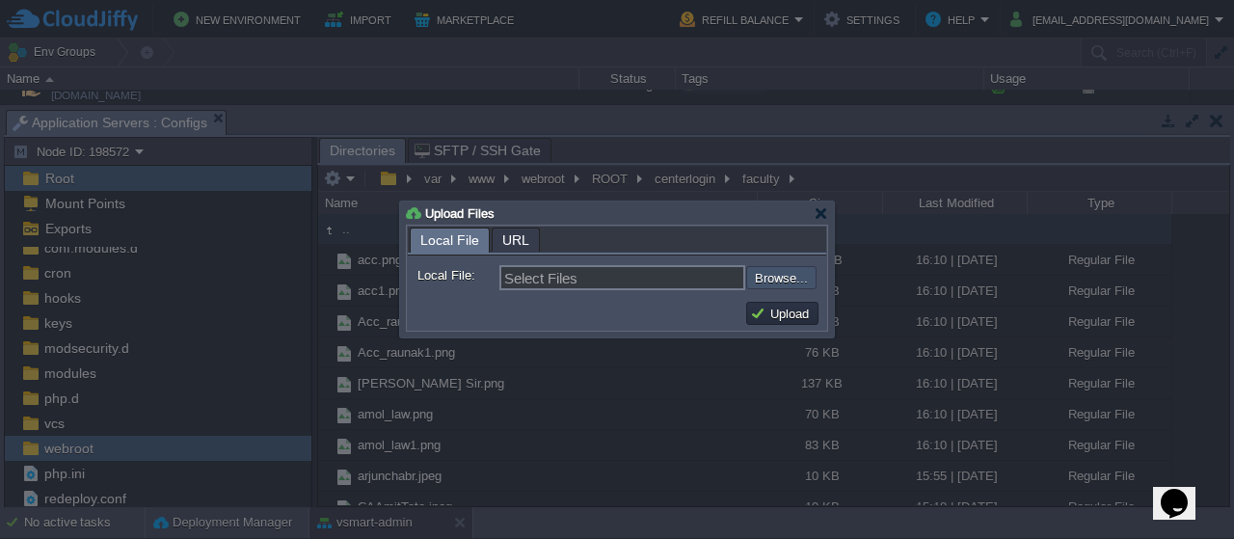
click at [784, 271] on input "file" at bounding box center [695, 277] width 244 height 22
type input "C:\fakepath\CA_Harshal_Jaju.png"
type input "CA_Harshal_Jaju.png"
click at [782, 315] on button "Upload" at bounding box center [782, 313] width 65 height 17
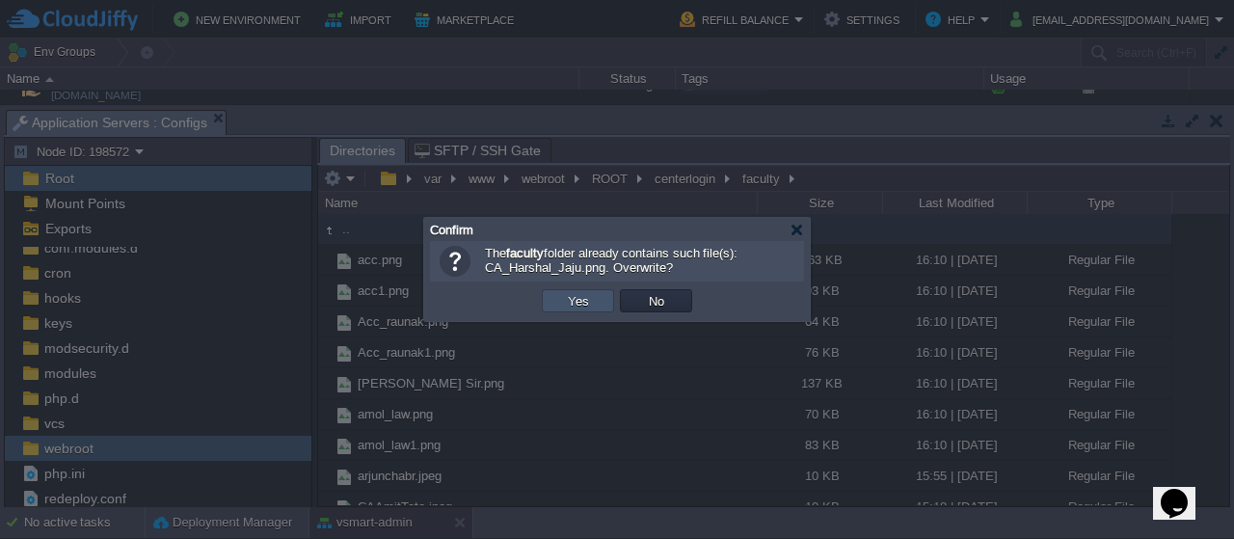
click at [578, 297] on button "Yes" at bounding box center [578, 300] width 33 height 17
